Goal: Task Accomplishment & Management: Use online tool/utility

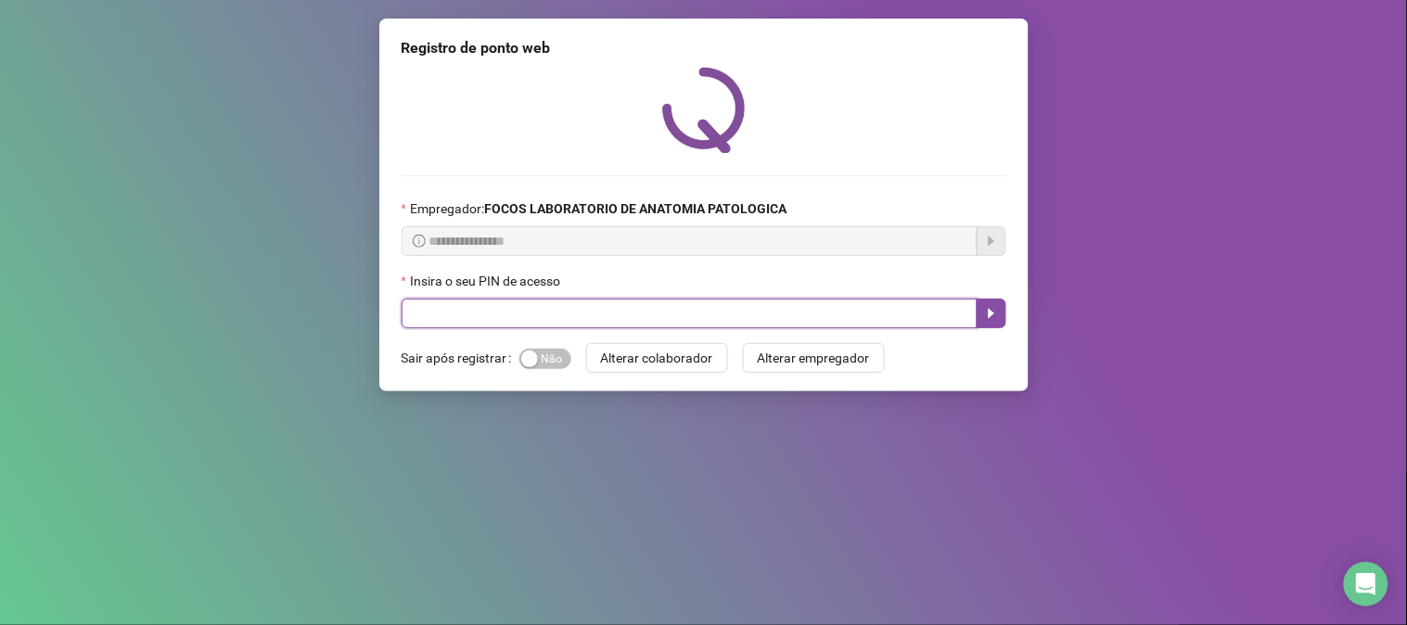
click at [567, 328] on input "text" at bounding box center [690, 314] width 576 height 30
type input "*****"
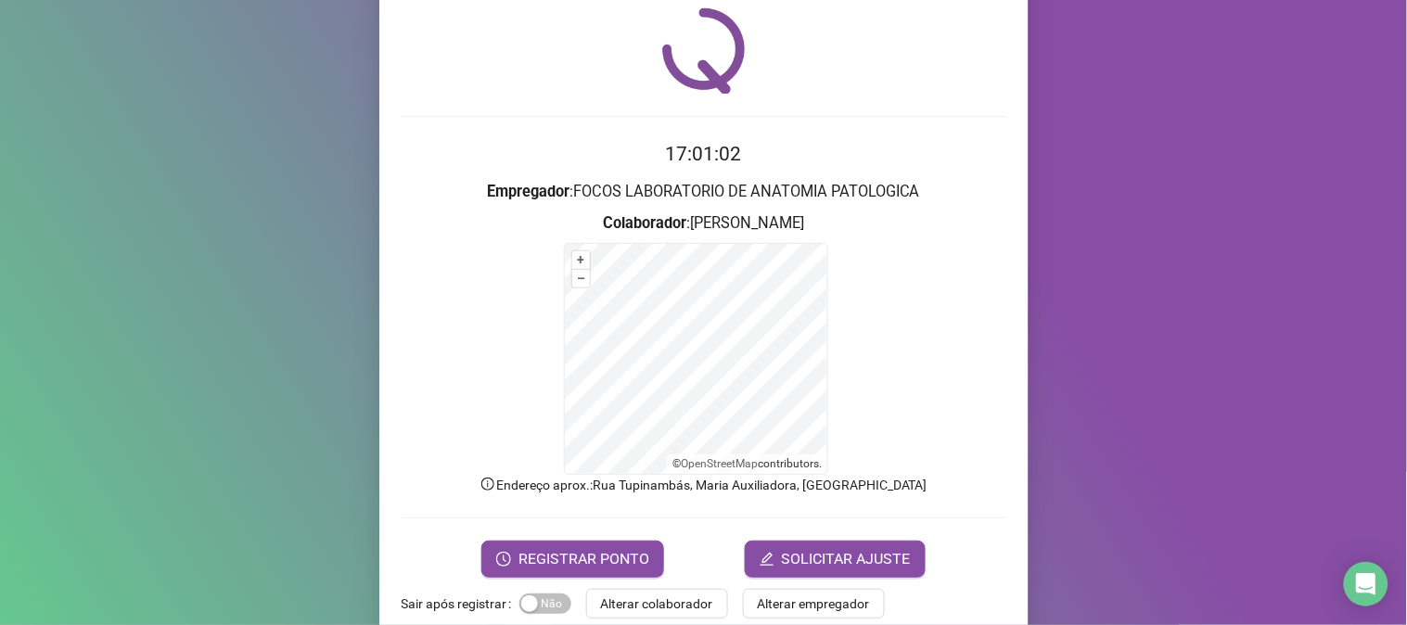
scroll to position [93, 0]
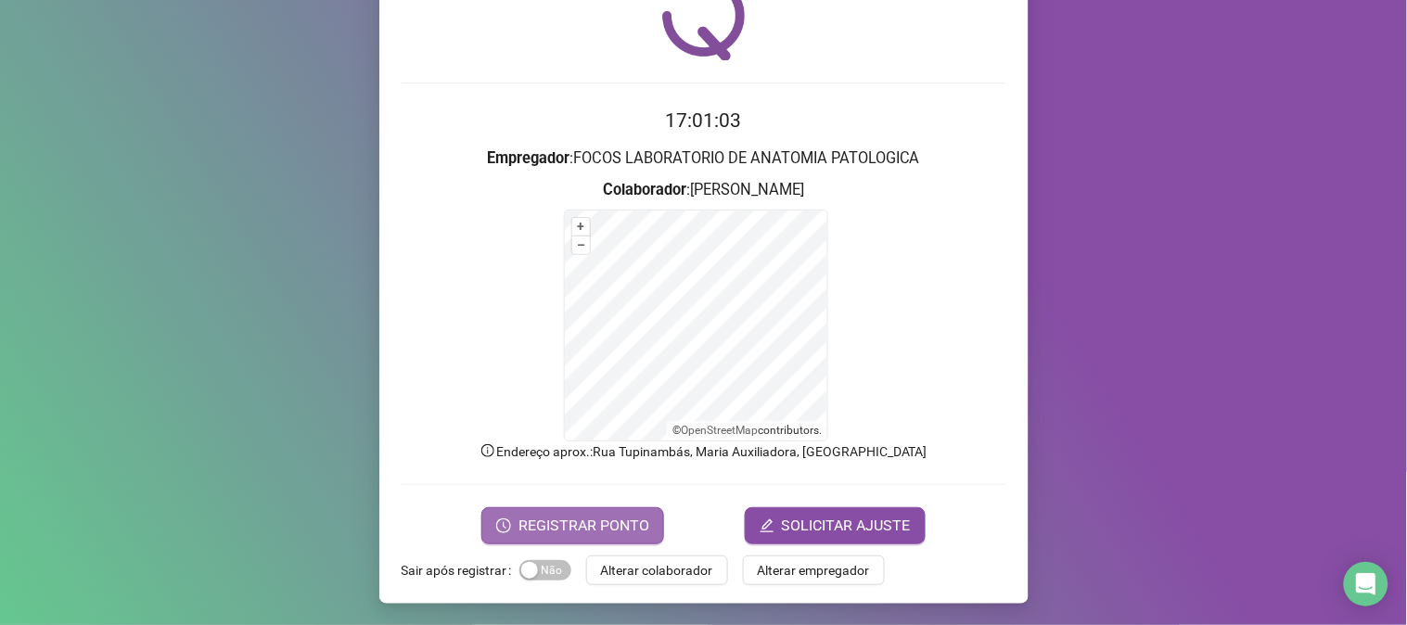
click at [570, 521] on span "REGISTRAR PONTO" at bounding box center [584, 526] width 131 height 22
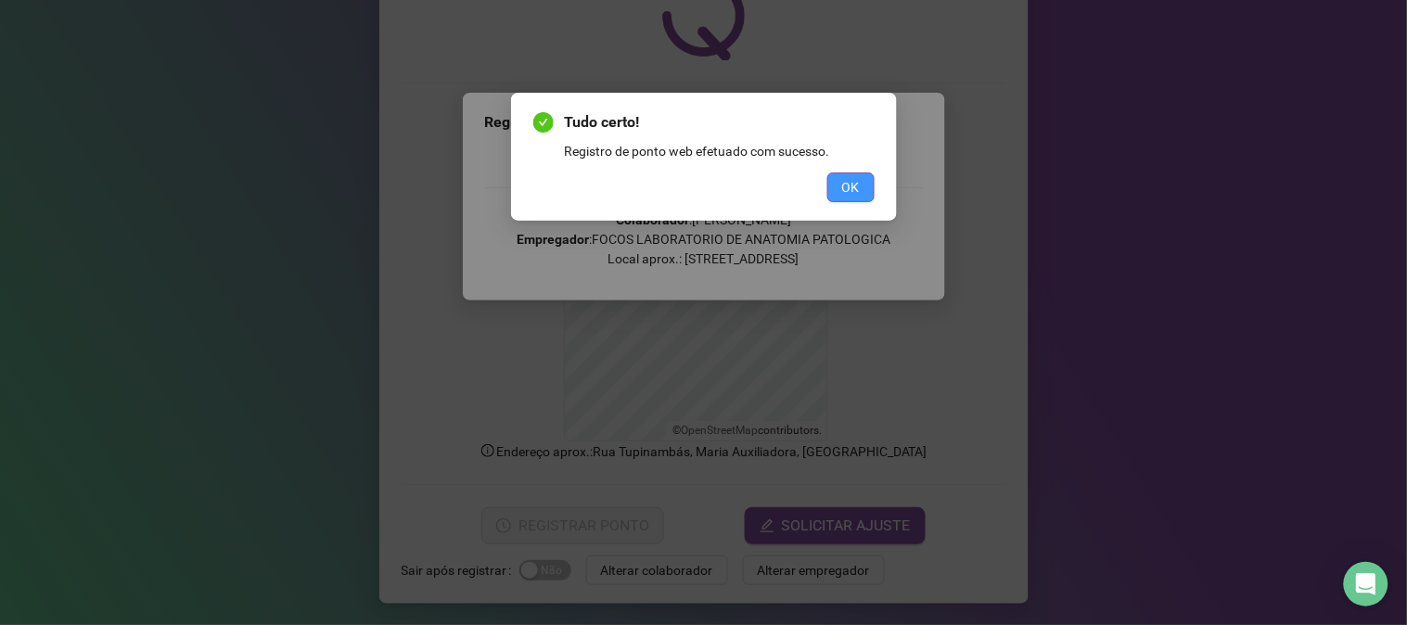
click at [838, 184] on button "OK" at bounding box center [851, 188] width 47 height 30
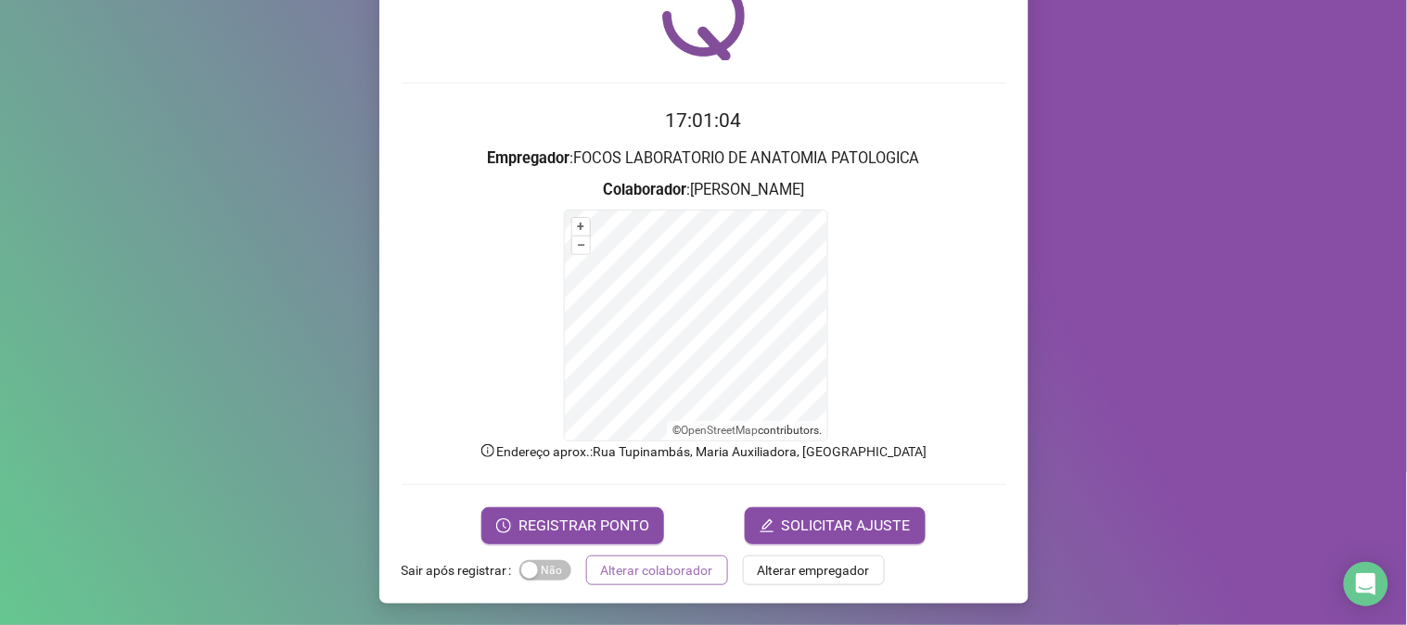
click at [647, 576] on span "Alterar colaborador" at bounding box center [657, 570] width 112 height 20
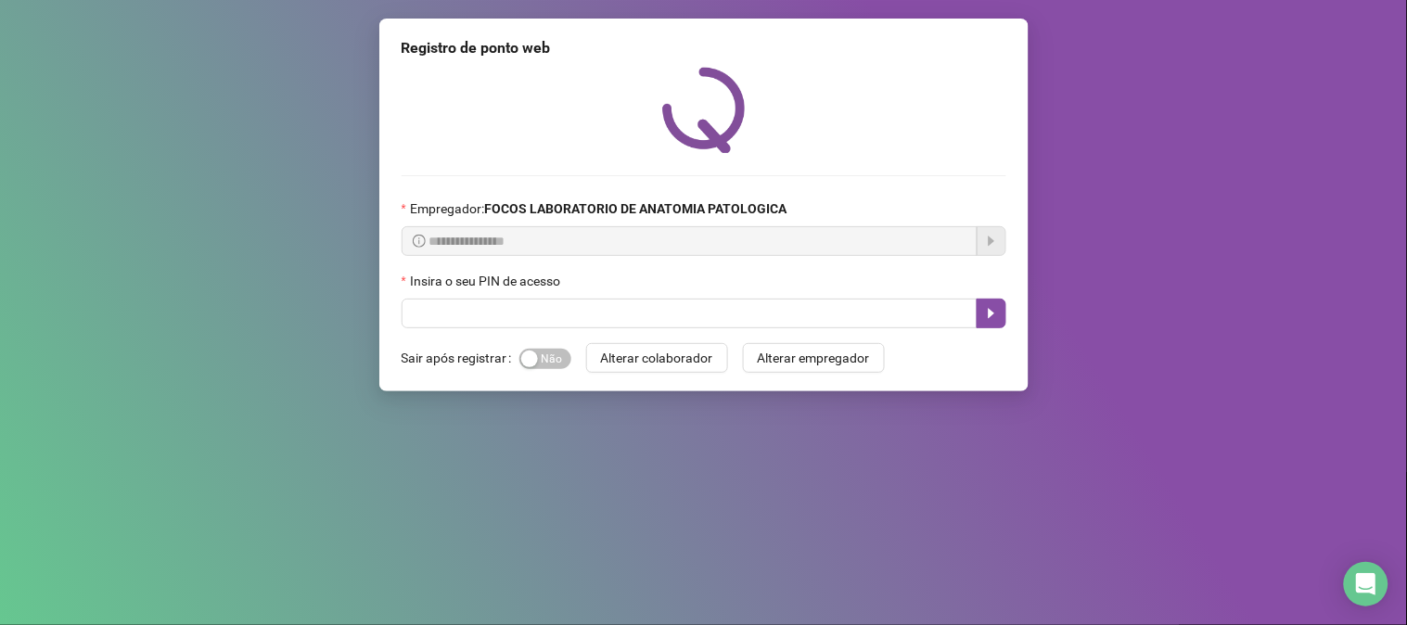
scroll to position [0, 0]
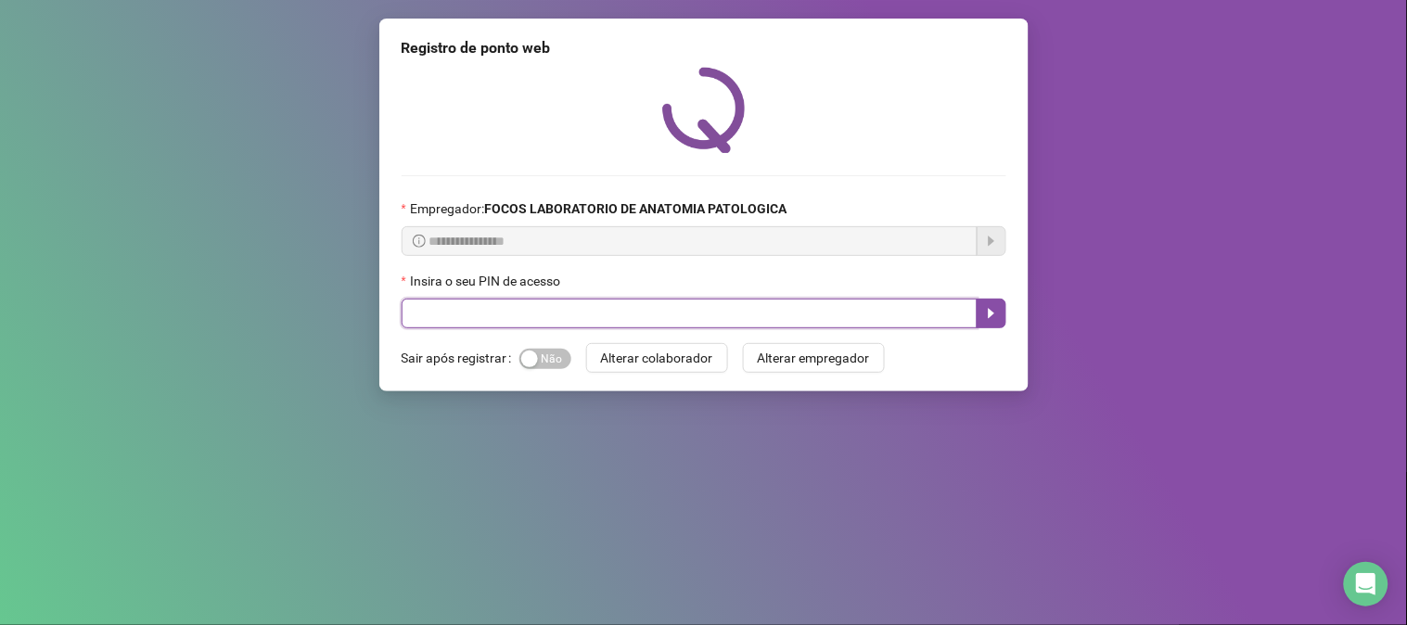
click at [572, 319] on input "text" at bounding box center [690, 314] width 576 height 30
type input "*****"
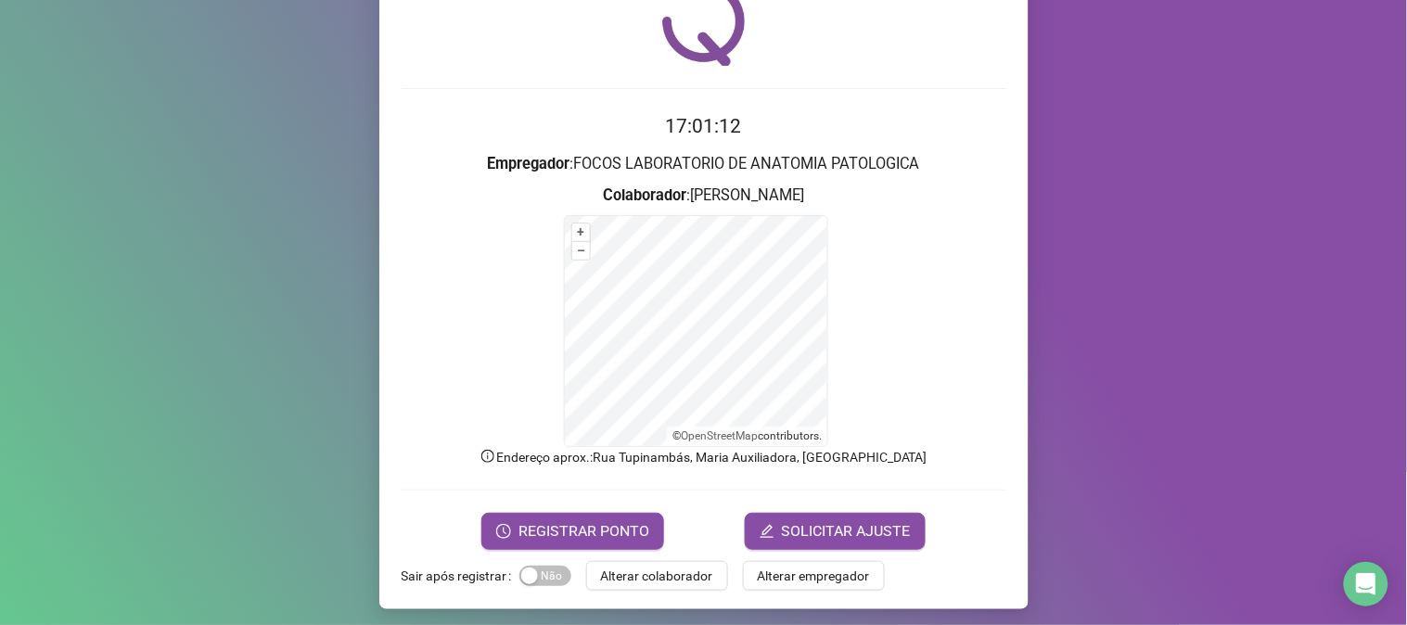
scroll to position [93, 0]
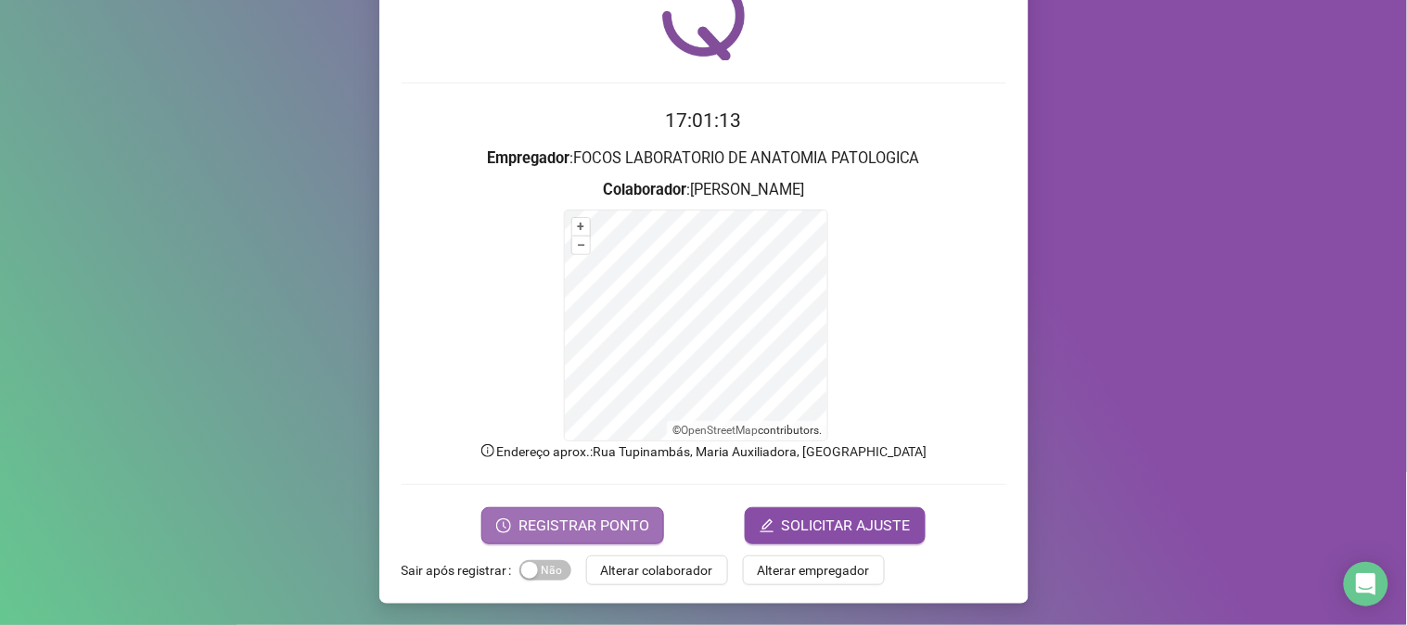
click at [547, 522] on span "REGISTRAR PONTO" at bounding box center [584, 526] width 131 height 22
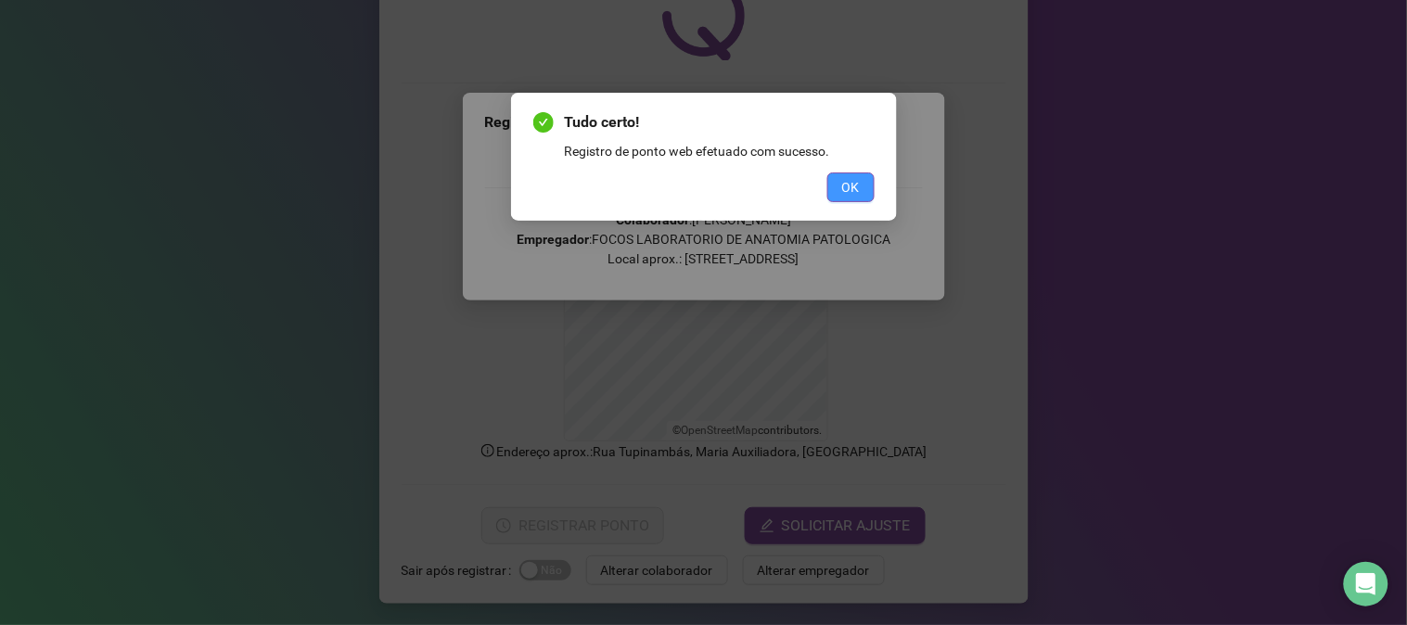
click at [860, 186] on button "OK" at bounding box center [851, 188] width 47 height 30
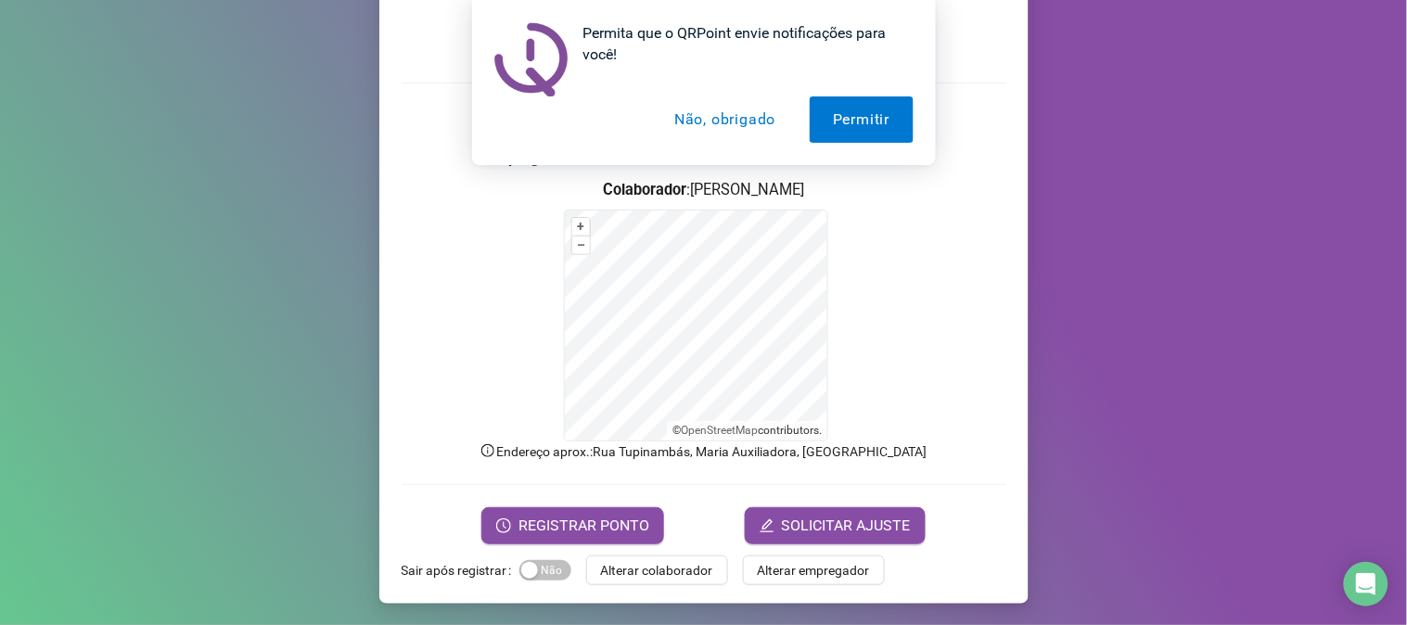
click at [739, 125] on button "Não, obrigado" at bounding box center [725, 119] width 148 height 46
